Goal: Transaction & Acquisition: Download file/media

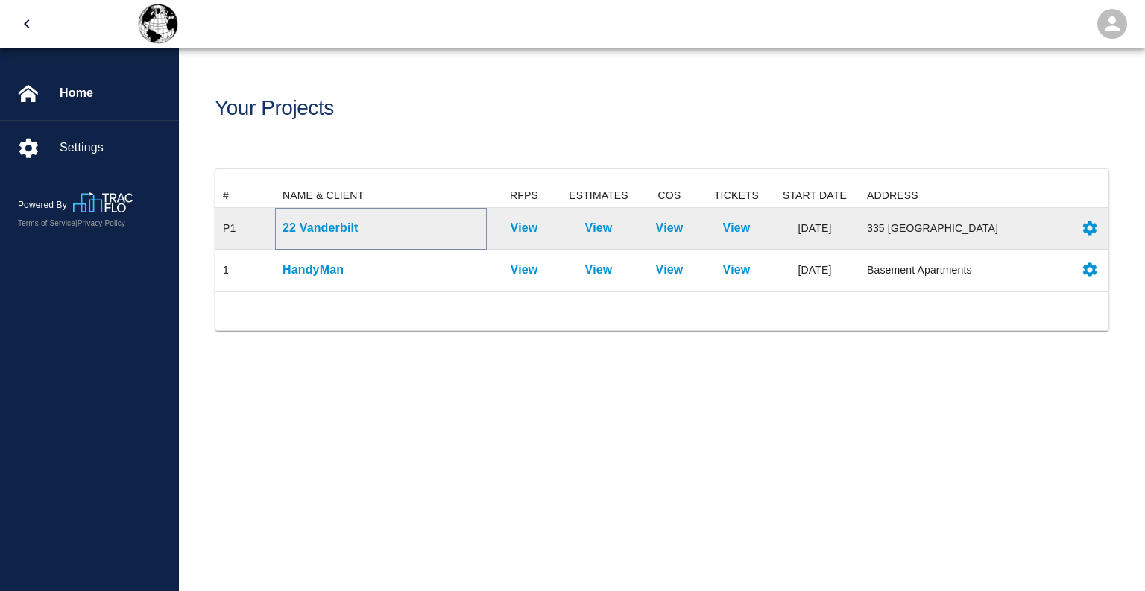
click at [328, 230] on p "22 Vanderbilt" at bounding box center [380, 228] width 197 height 18
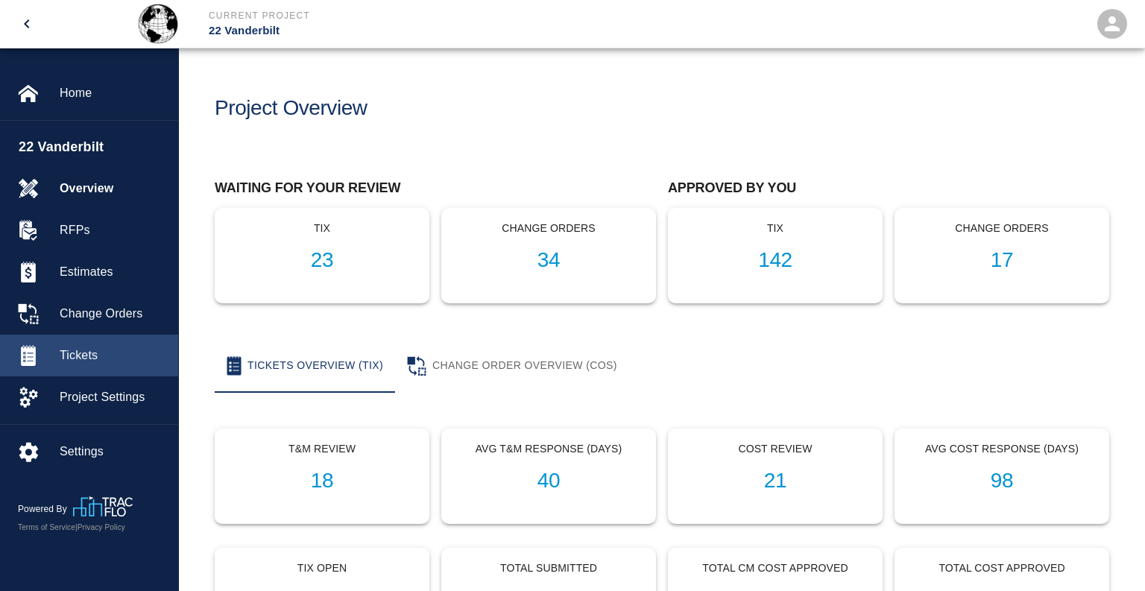
click at [77, 353] on span "Tickets" at bounding box center [113, 356] width 107 height 18
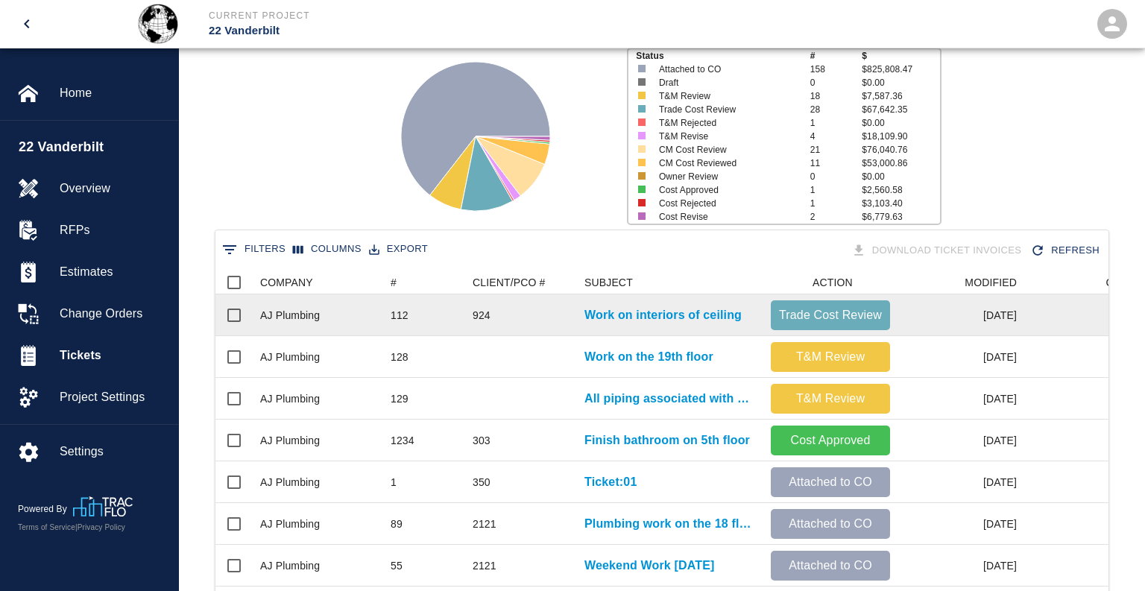
scroll to position [82, 0]
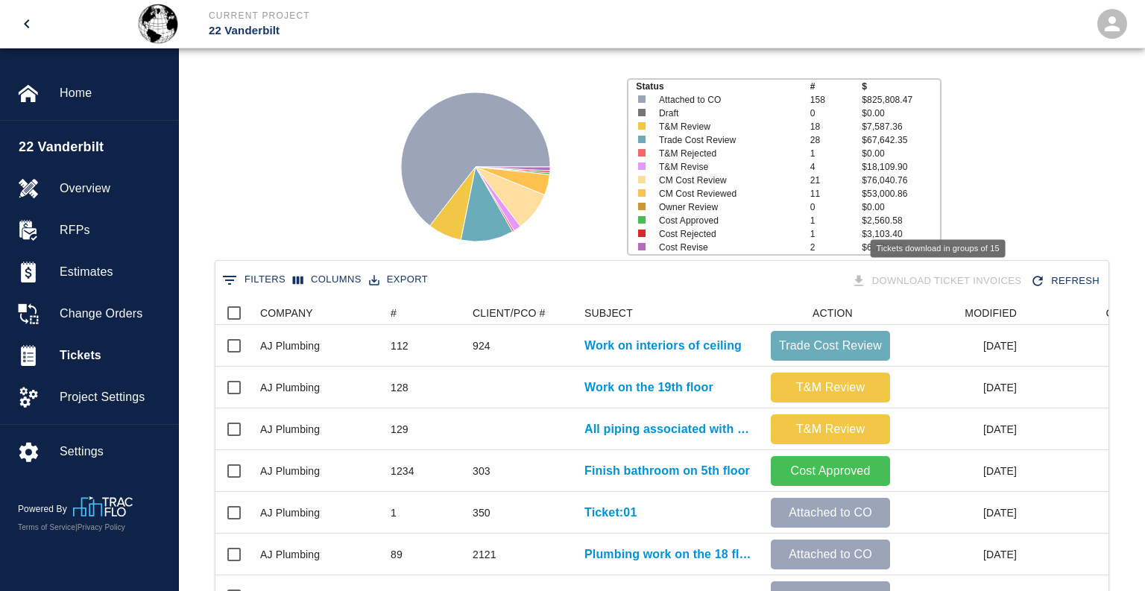
click at [922, 281] on div "Download Ticket Invoices" at bounding box center [938, 281] width 180 height 26
click at [903, 277] on div "Download Ticket Invoices" at bounding box center [938, 281] width 180 height 26
click at [238, 308] on input "Select all rows" at bounding box center [233, 312] width 31 height 31
checkbox input "true"
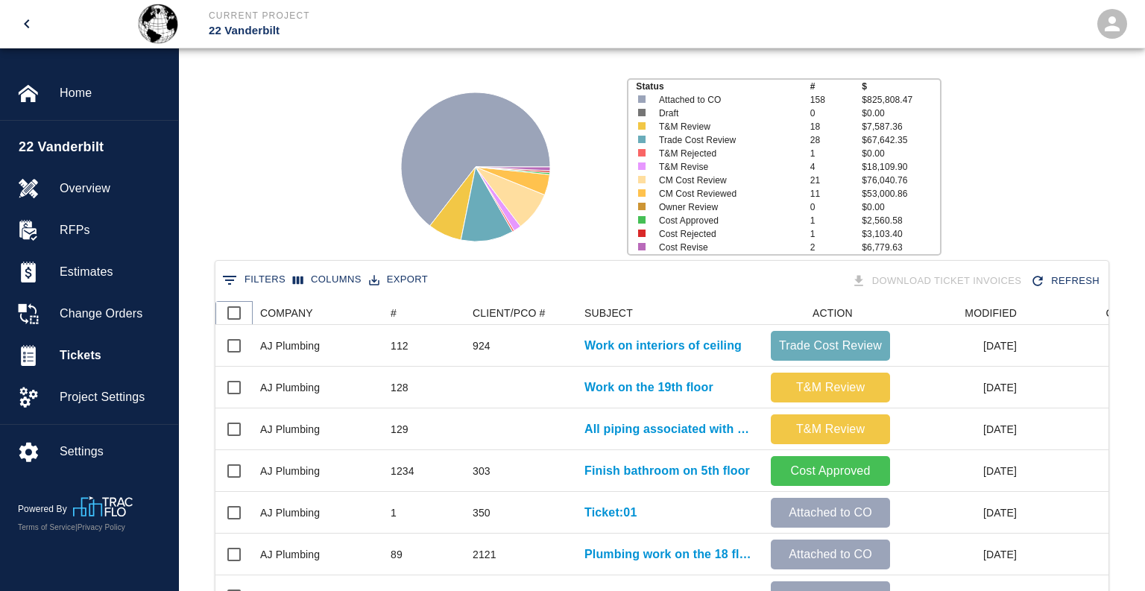
checkbox input "true"
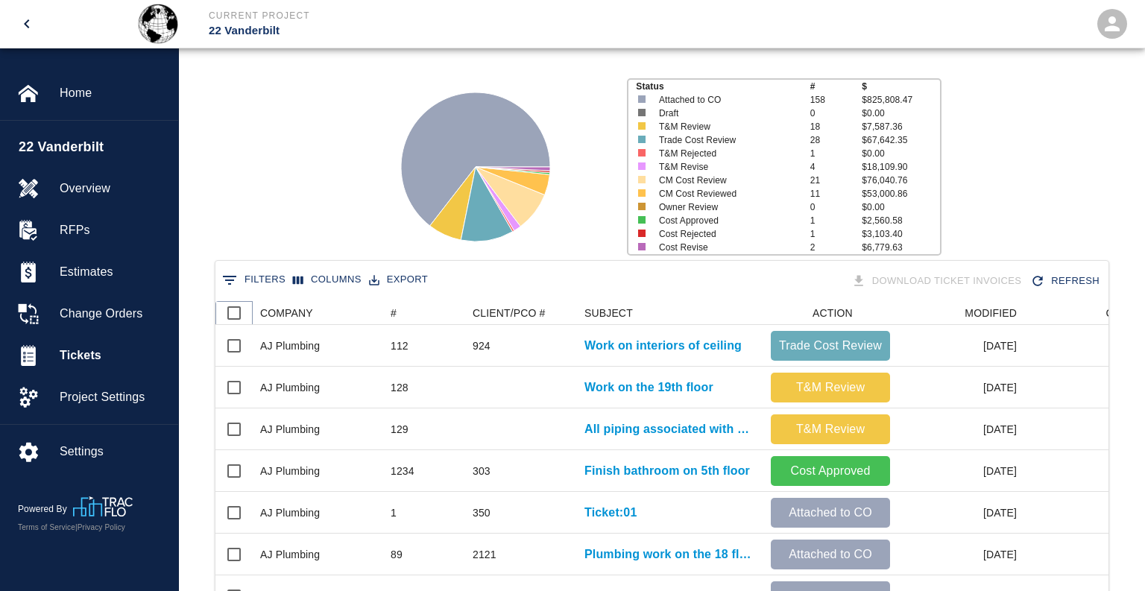
checkbox input "true"
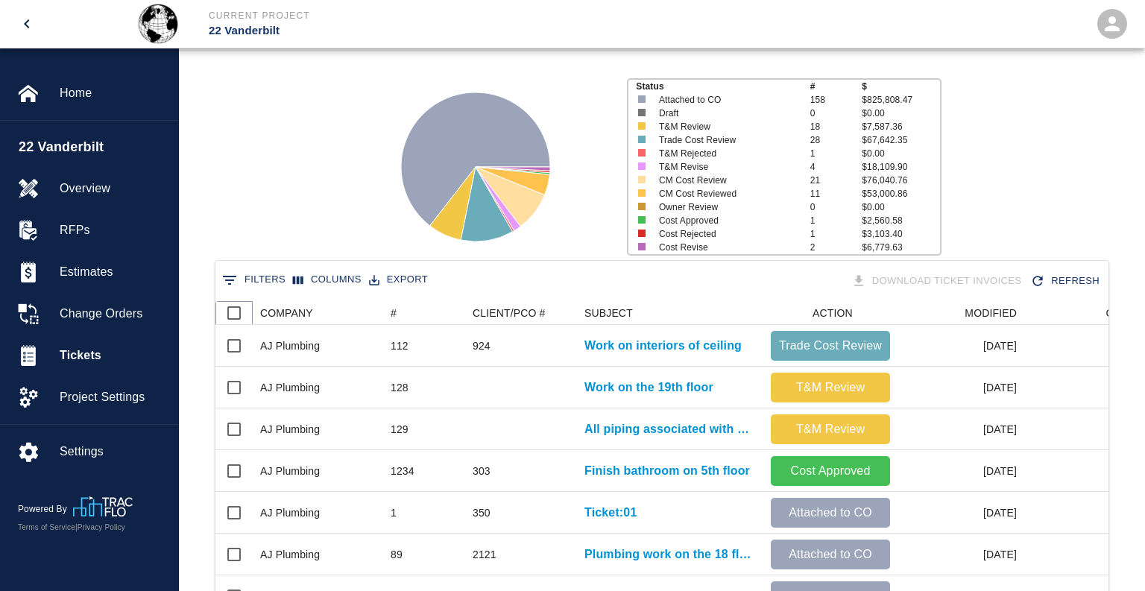
checkbox input "true"
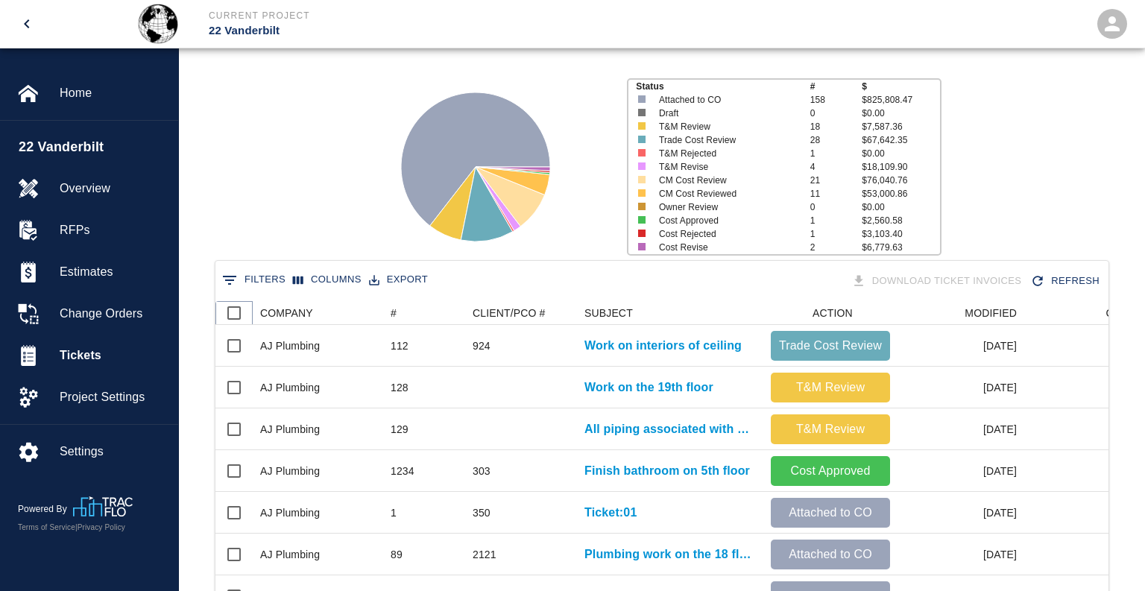
checkbox input "true"
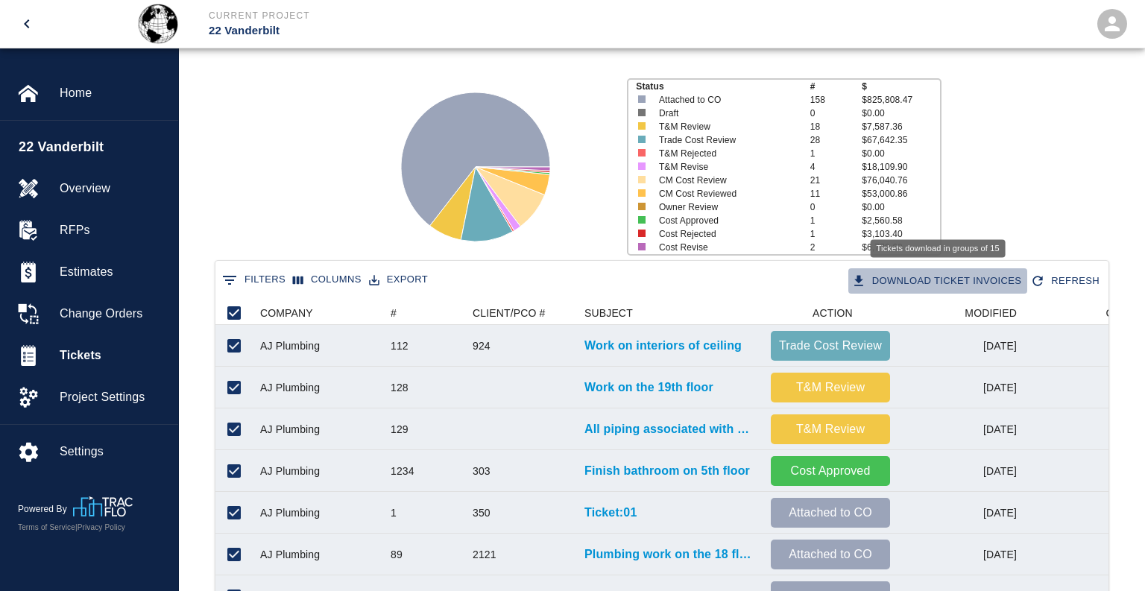
click at [932, 286] on button "Download Ticket Invoices" at bounding box center [938, 281] width 180 height 26
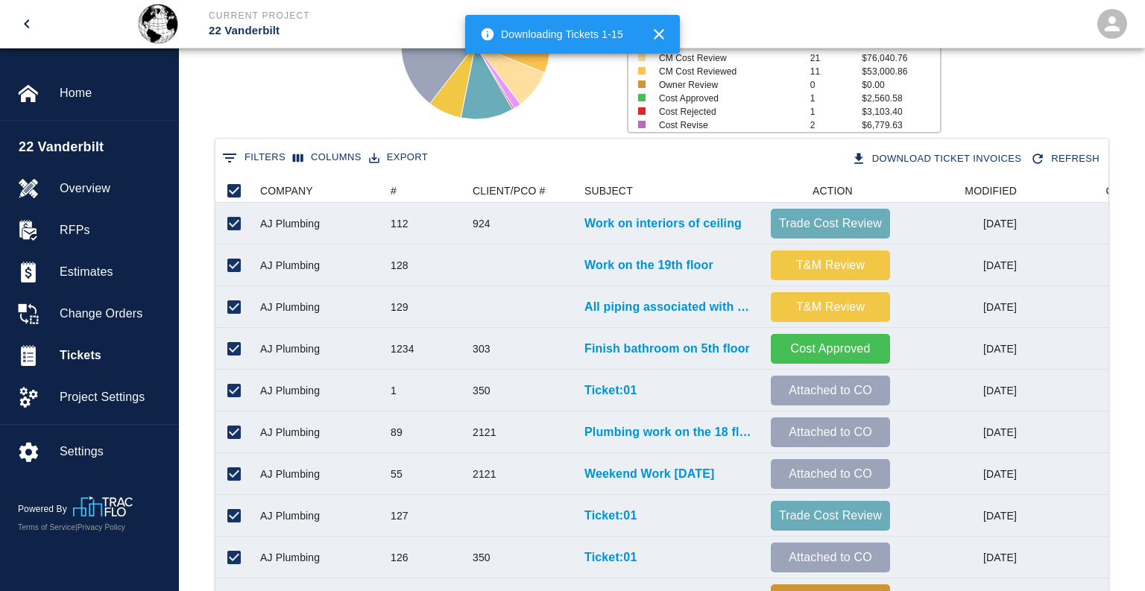
scroll to position [167, 0]
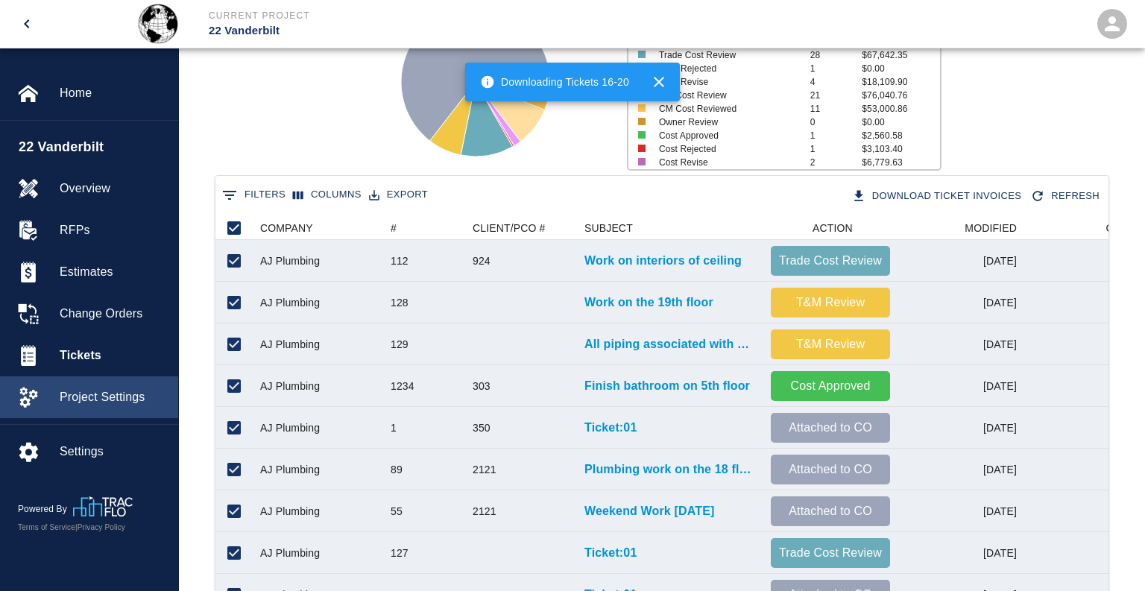
click at [110, 403] on span "Project Settings" at bounding box center [113, 397] width 107 height 18
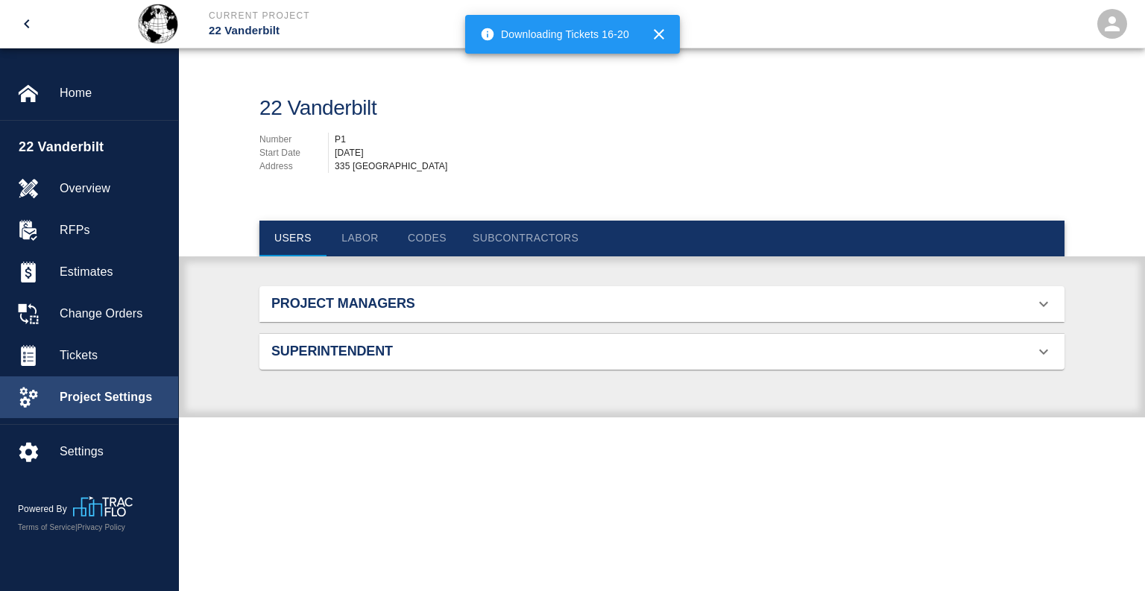
scroll to position [66, 781]
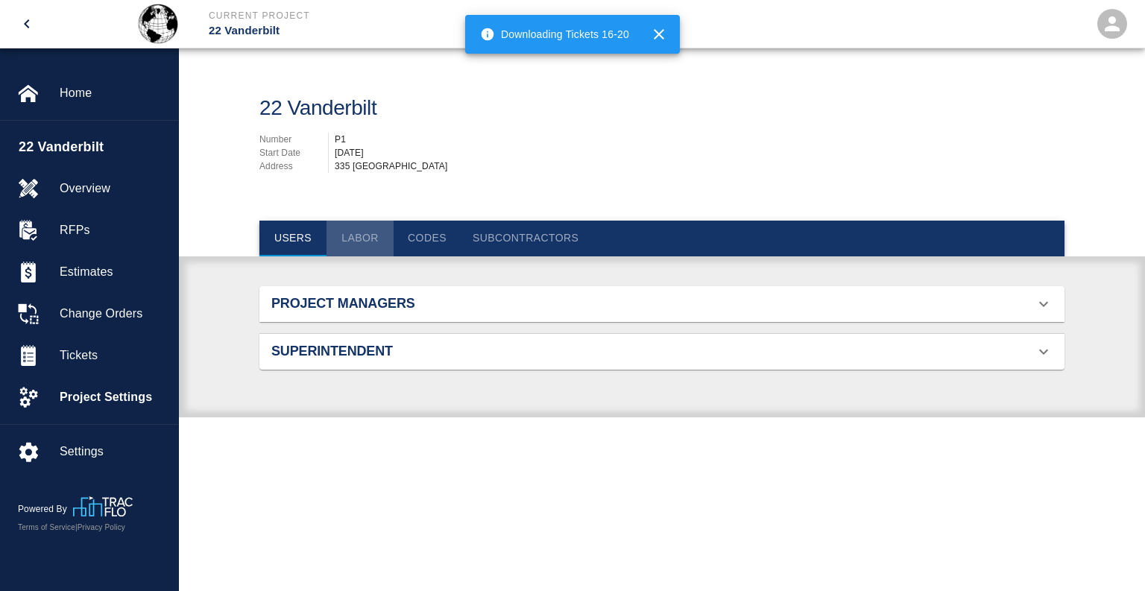
click at [364, 240] on button "Labor" at bounding box center [359, 239] width 67 height 36
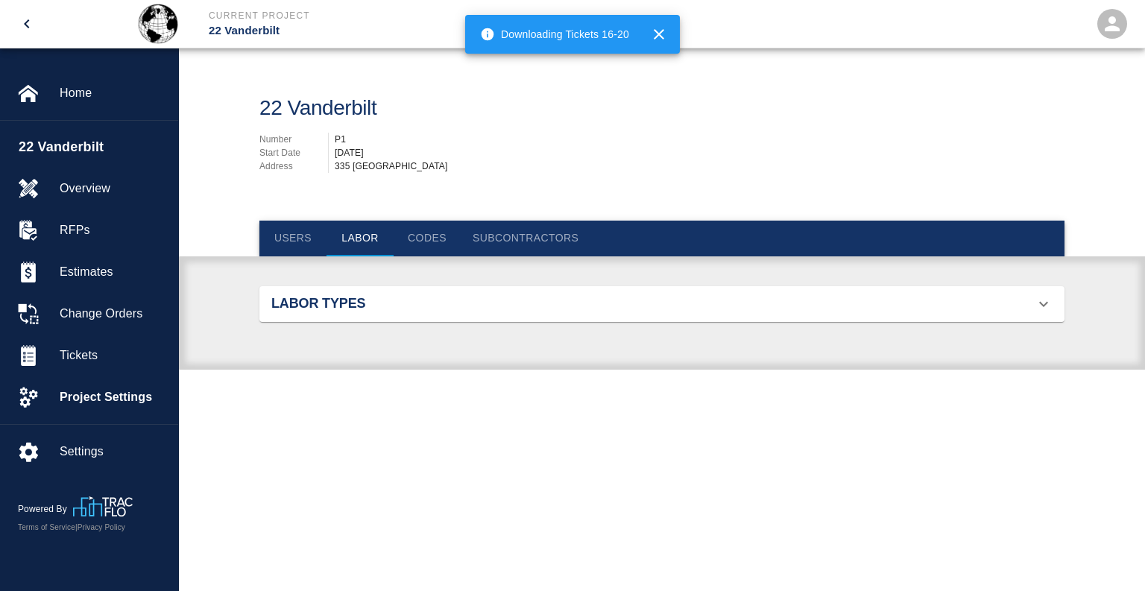
scroll to position [1067, 781]
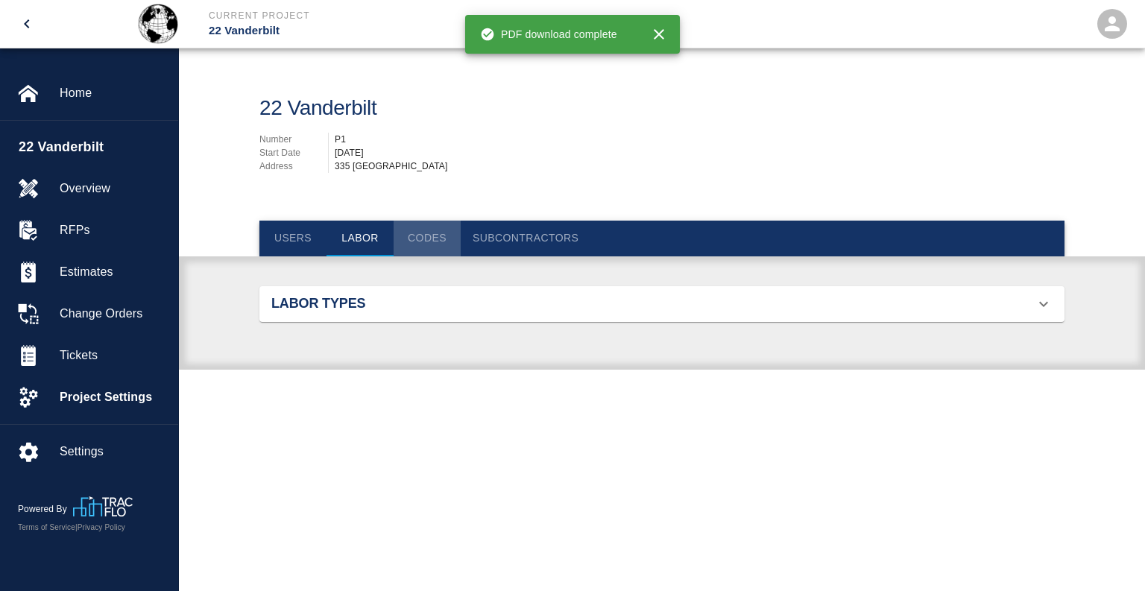
click at [427, 238] on button "Codes" at bounding box center [427, 239] width 67 height 36
click at [358, 241] on button "Labor" at bounding box center [359, 239] width 67 height 36
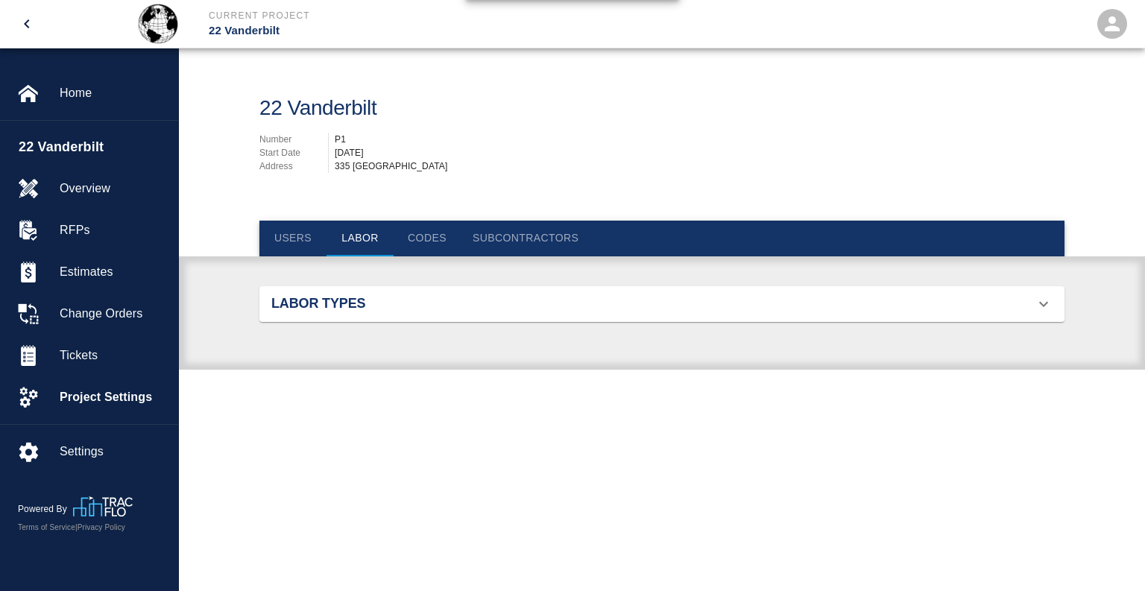
scroll to position [1067, 781]
click at [409, 307] on h2 "Labor Types" at bounding box center [398, 304] width 254 height 16
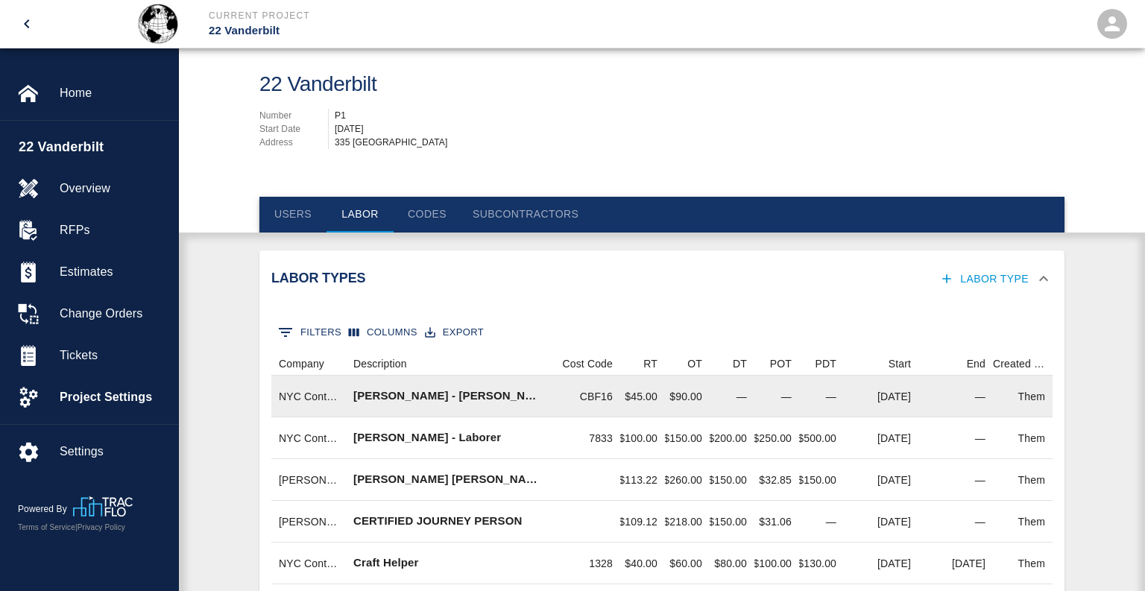
scroll to position [0, 0]
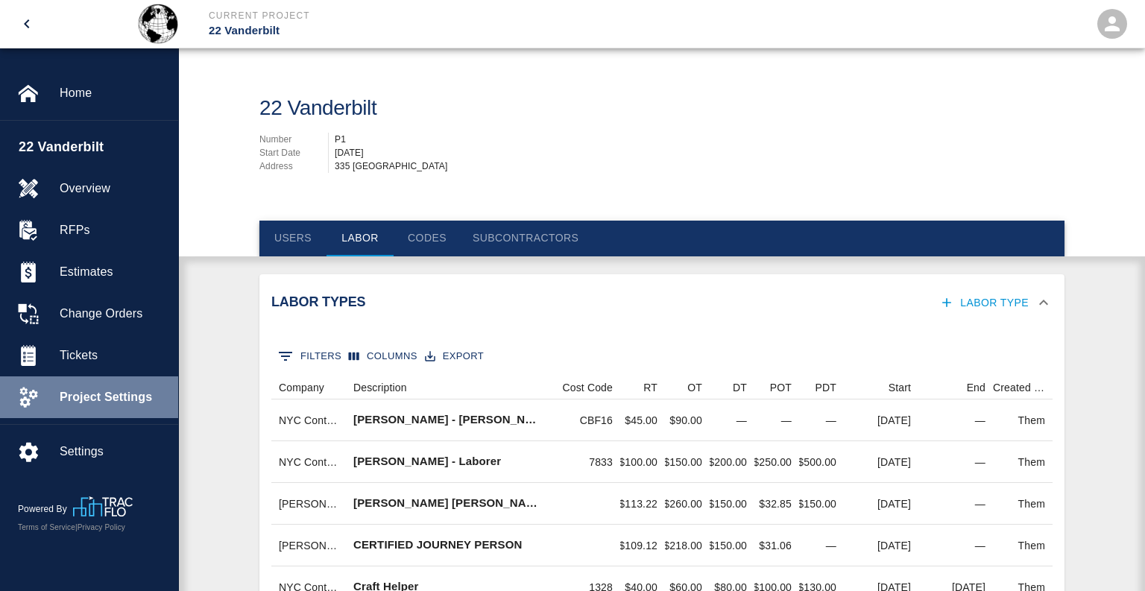
click at [127, 405] on span "Project Settings" at bounding box center [113, 397] width 107 height 18
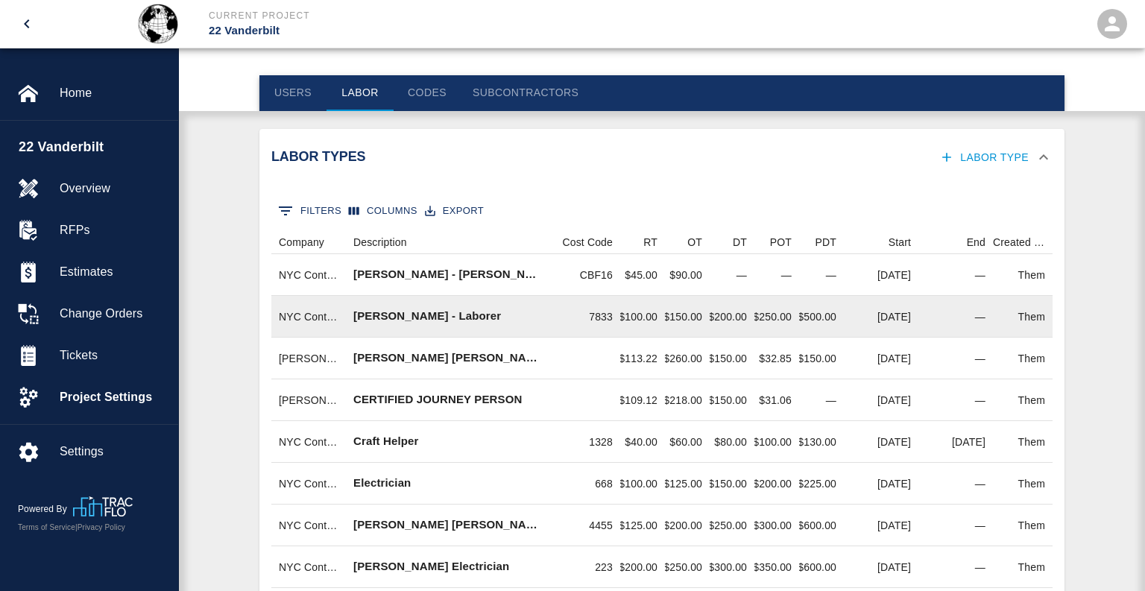
scroll to position [147, 0]
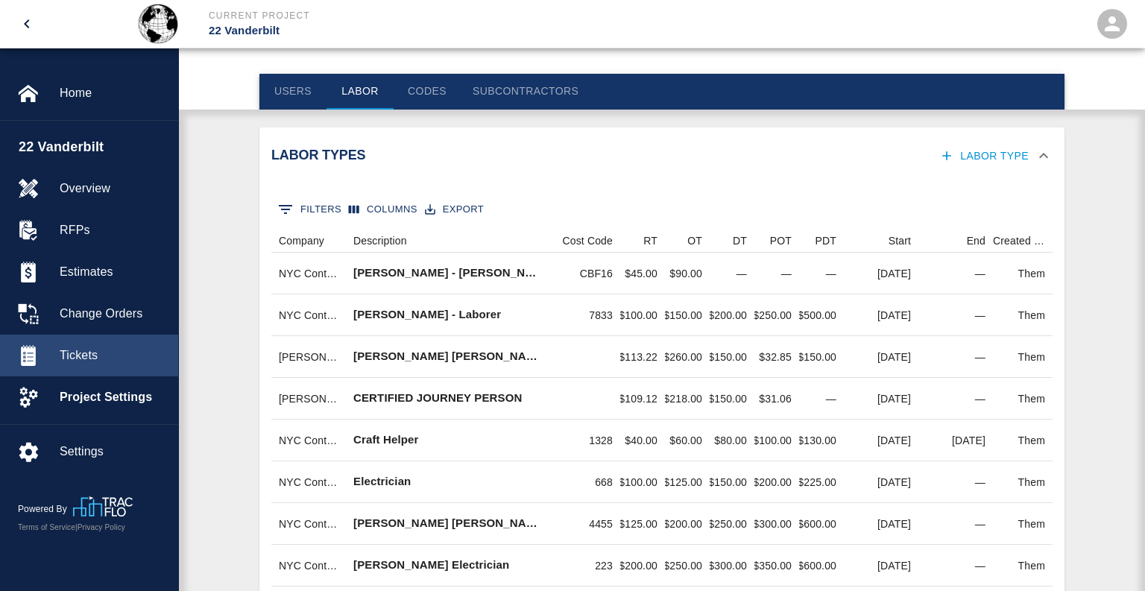
click at [110, 358] on span "Tickets" at bounding box center [113, 356] width 107 height 18
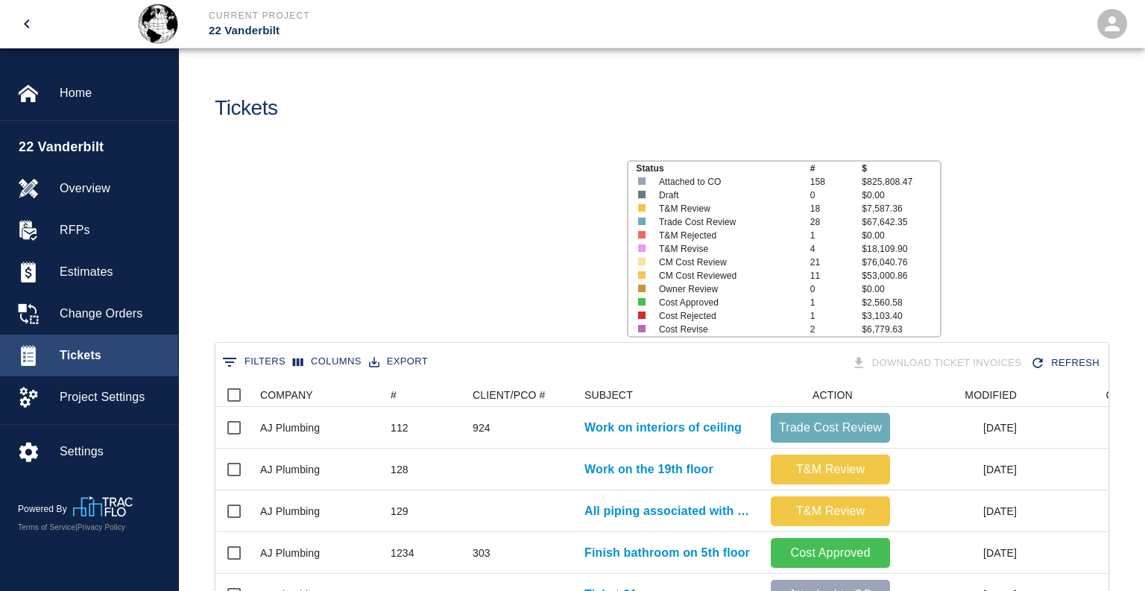
scroll to position [859, 893]
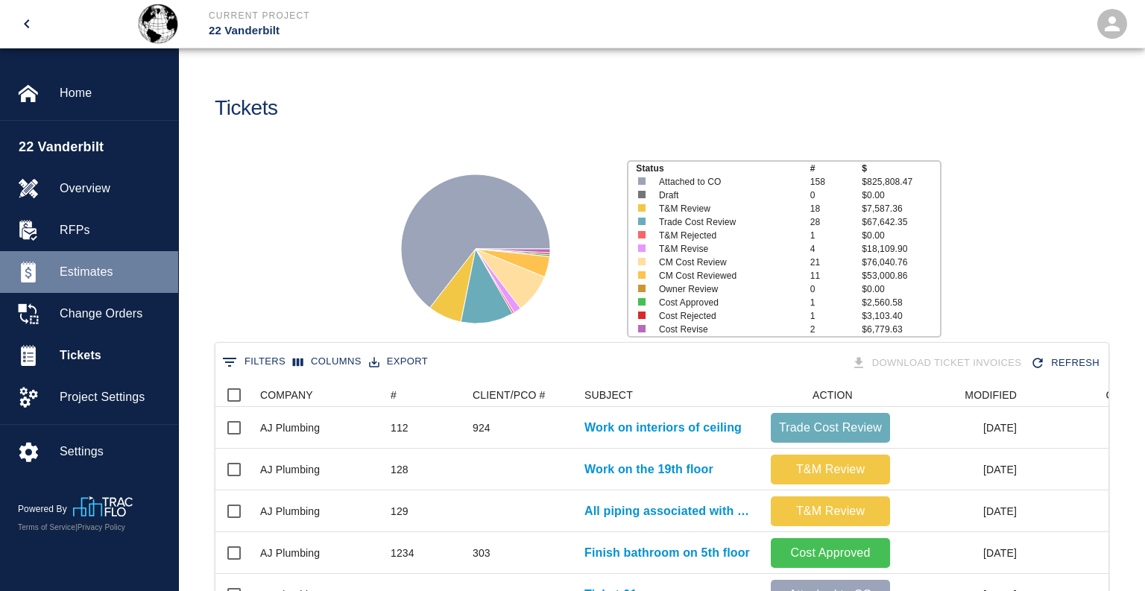
click at [94, 275] on span "Estimates" at bounding box center [113, 272] width 107 height 18
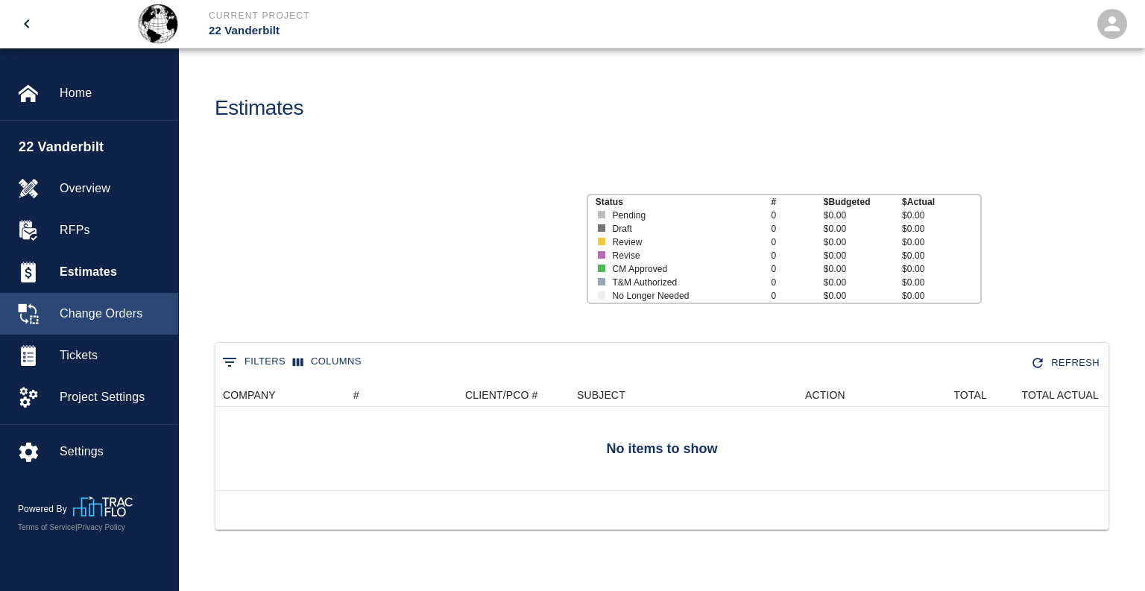
scroll to position [859, 893]
